Goal: Find specific page/section: Find specific page/section

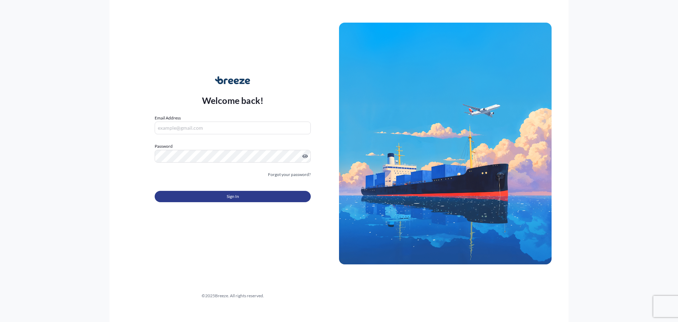
type input "[PERSON_NAME][EMAIL_ADDRESS][DOMAIN_NAME]"
click at [232, 201] on button "Sign In" at bounding box center [233, 196] width 156 height 11
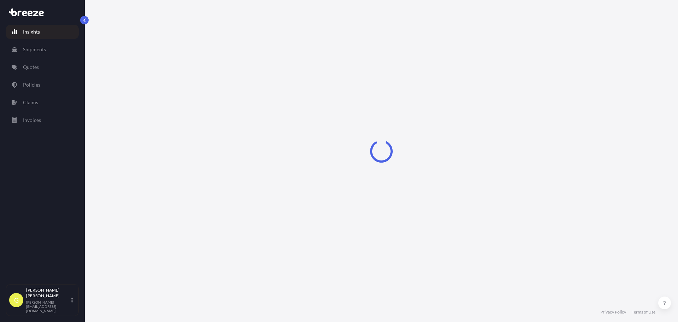
select select "2025"
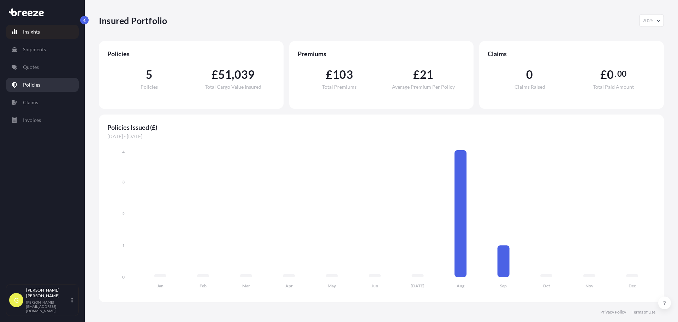
click at [36, 83] on p "Policies" at bounding box center [31, 84] width 17 height 7
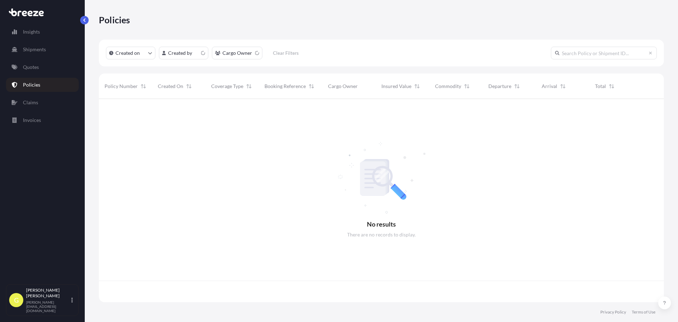
scroll to position [202, 560]
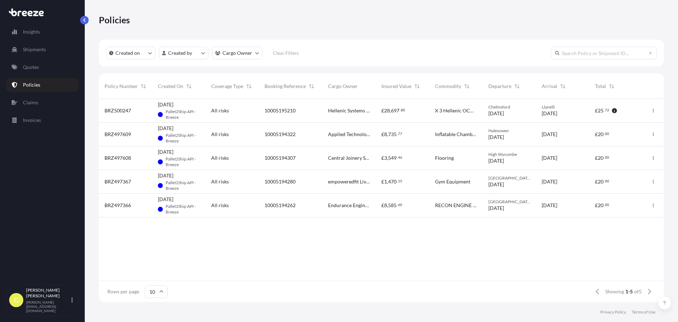
click at [175, 271] on div "BRZ500247 [DATE] PA-B Pallet2Ship API - Breeze All risks 10005195210 Hellenic S…" at bounding box center [381, 189] width 565 height 181
